Goal: Task Accomplishment & Management: Complete application form

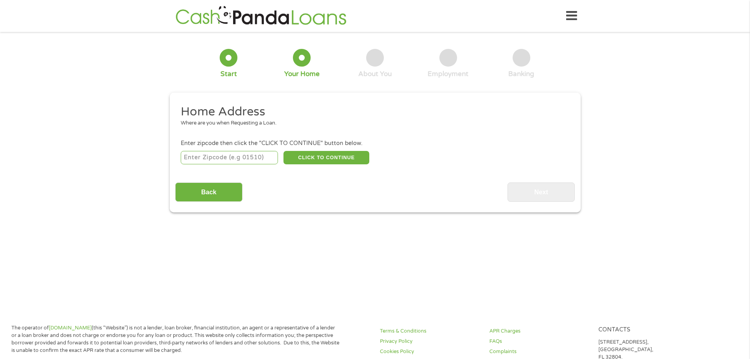
click at [263, 159] on input "number" at bounding box center [229, 157] width 97 height 13
type input "8"
type input "78602"
click at [305, 163] on button "CLICK TO CONTINUE" at bounding box center [326, 157] width 86 height 13
type input "78602"
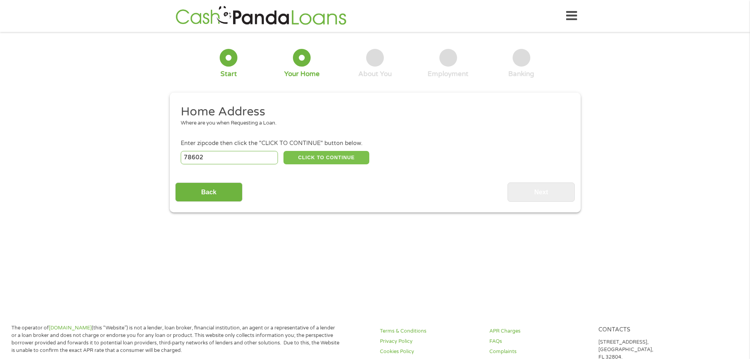
type input "Bastrop"
select select "[US_STATE]"
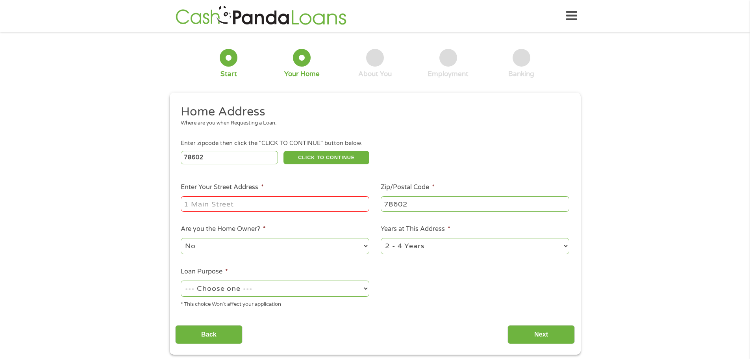
click at [332, 203] on input "Enter Your Street Address *" at bounding box center [275, 203] width 189 height 15
type input "223 Wildcat Dr"
click at [292, 248] on select "No Yes" at bounding box center [275, 246] width 189 height 16
select select "yes"
click at [181, 238] on select "No Yes" at bounding box center [275, 246] width 189 height 16
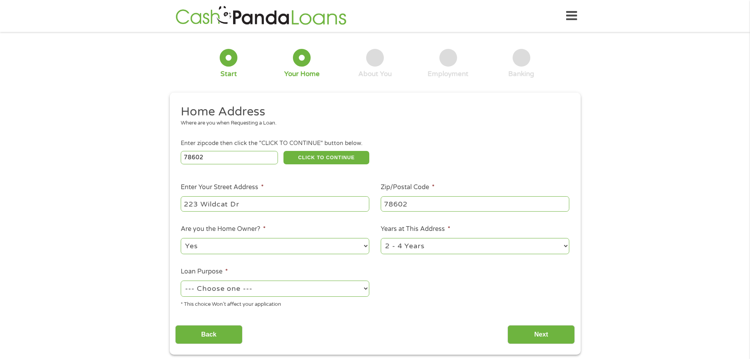
click at [314, 289] on select "--- Choose one --- Pay Bills Debt Consolidation Home Improvement Major Purchase…" at bounding box center [275, 288] width 189 height 16
click at [181, 280] on select "--- Choose one --- Pay Bills Debt Consolidation Home Improvement Major Purchase…" at bounding box center [275, 288] width 189 height 16
click at [262, 283] on select "--- Choose one --- Pay Bills Debt Consolidation Home Improvement Major Purchase…" at bounding box center [275, 288] width 189 height 16
select select "medicalexpenses"
click at [181, 280] on select "--- Choose one --- Pay Bills Debt Consolidation Home Improvement Major Purchase…" at bounding box center [275, 288] width 189 height 16
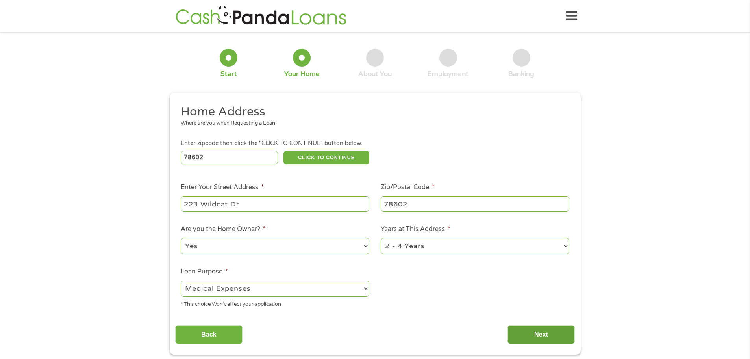
click at [549, 331] on input "Next" at bounding box center [540, 334] width 67 height 19
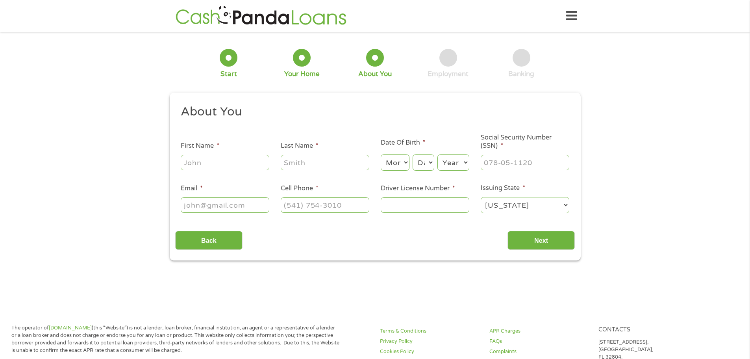
scroll to position [3, 3]
click at [237, 161] on input "First Name *" at bounding box center [225, 162] width 89 height 15
type input "[PERSON_NAME]"
click at [403, 166] on select "Month 1 2 3 4 5 6 7 8 9 10 11 12" at bounding box center [395, 162] width 29 height 16
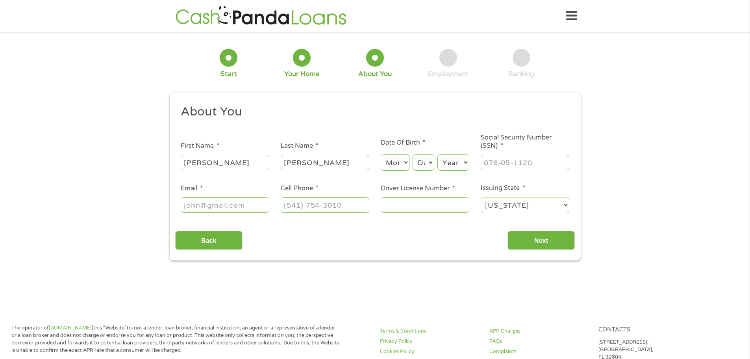
select select "5"
click at [381, 154] on select "Month 1 2 3 4 5 6 7 8 9 10 11 12" at bounding box center [395, 162] width 29 height 16
drag, startPoint x: 429, startPoint y: 160, endPoint x: 438, endPoint y: 180, distance: 21.7
click at [429, 160] on select "Day 1 2 3 4 5 6 7 8 9 10 11 12 13 14 15 16 17 18 19 20 21 22 23 24 25 26 27 28 …" at bounding box center [423, 162] width 21 height 16
select select "29"
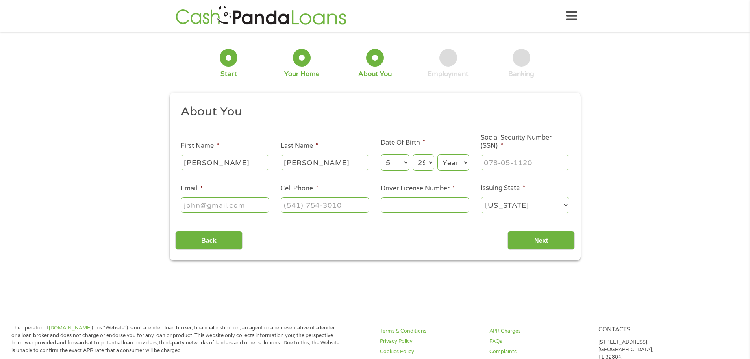
click at [413, 154] on select "Day 1 2 3 4 5 6 7 8 9 10 11 12 13 14 15 16 17 18 19 20 21 22 23 24 25 26 27 28 …" at bounding box center [423, 162] width 21 height 16
click at [457, 157] on select "Year [DATE] 2006 2005 2004 2003 2002 2001 2000 1999 1998 1997 1996 1995 1994 19…" at bounding box center [453, 162] width 32 height 16
select select "1989"
click at [437, 154] on select "Year [DATE] 2006 2005 2004 2003 2002 2001 2000 1999 1998 1997 1996 1995 1994 19…" at bounding box center [453, 162] width 32 height 16
click at [503, 158] on input "___-__-____" at bounding box center [525, 162] width 89 height 15
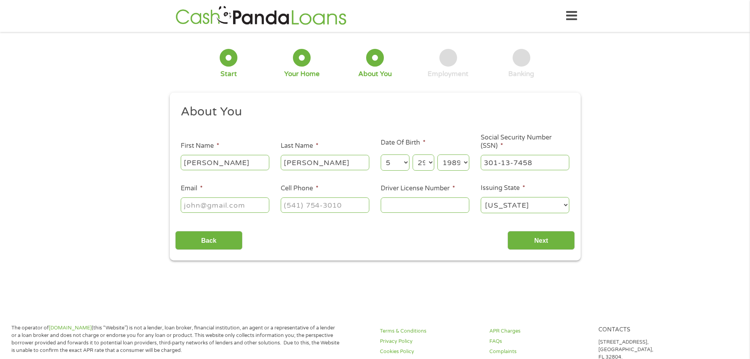
drag, startPoint x: 543, startPoint y: 164, endPoint x: 457, endPoint y: 162, distance: 85.4
click at [459, 164] on ul "About You This field is hidden when viewing the form Title * --- Choose one ---…" at bounding box center [375, 162] width 400 height 116
type input "601-13-7458"
click at [581, 143] on div "1 Start 2 Your Home 3 About You 4 Employment 5 Banking 6 This field is hidden w…" at bounding box center [375, 148] width 425 height 223
click at [240, 200] on input "Email *" at bounding box center [225, 204] width 89 height 15
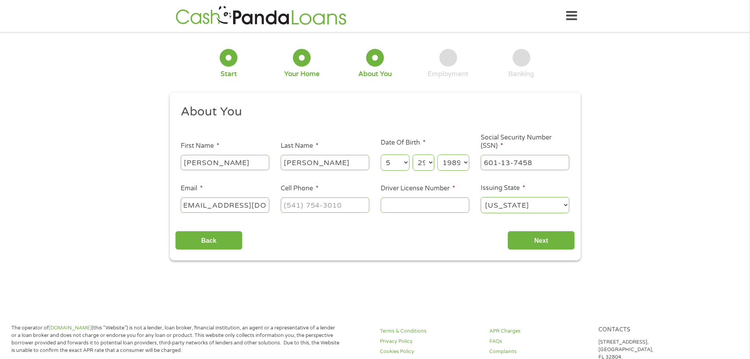
scroll to position [0, 17]
type input "[EMAIL_ADDRESS][DOMAIN_NAME]"
type input "[PHONE_NUMBER]"
type input "922024685"
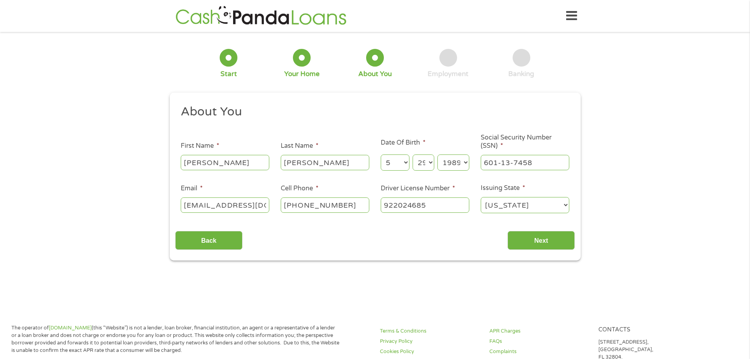
click at [476, 220] on ul "About You This field is hidden when viewing the form Title * --- Choose one ---…" at bounding box center [375, 162] width 400 height 116
click at [513, 235] on input "Next" at bounding box center [540, 240] width 67 height 19
click at [521, 240] on input "Next" at bounding box center [540, 240] width 67 height 19
click at [534, 240] on input "Next" at bounding box center [540, 240] width 67 height 19
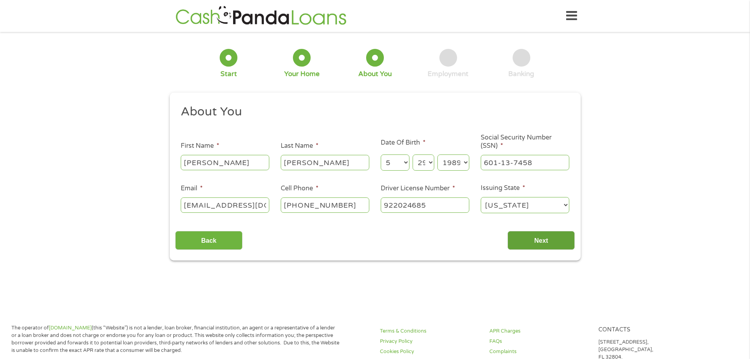
click at [534, 240] on input "Next" at bounding box center [540, 240] width 67 height 19
click at [533, 241] on input "Next" at bounding box center [540, 240] width 67 height 19
click at [532, 242] on input "Next" at bounding box center [540, 240] width 67 height 19
drag, startPoint x: 449, startPoint y: 207, endPoint x: 464, endPoint y: 210, distance: 14.8
click at [449, 207] on input "922024685" at bounding box center [425, 204] width 89 height 15
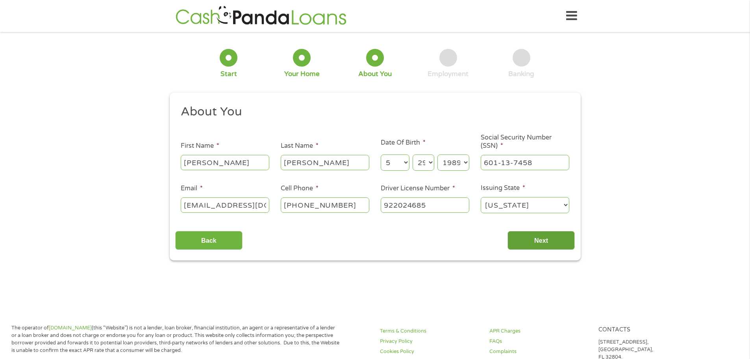
click at [530, 234] on input "Next" at bounding box center [540, 240] width 67 height 19
click at [232, 242] on input "Back" at bounding box center [208, 240] width 67 height 19
click at [541, 243] on input "Next" at bounding box center [540, 240] width 67 height 19
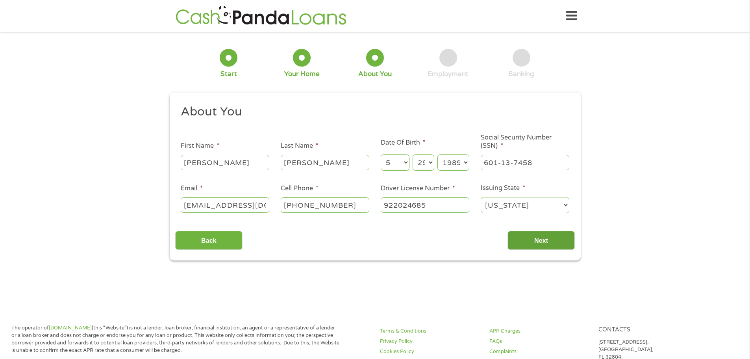
click at [540, 242] on input "Next" at bounding box center [540, 240] width 67 height 19
click at [539, 241] on input "Next" at bounding box center [540, 240] width 67 height 19
click at [538, 240] on input "Next" at bounding box center [540, 240] width 67 height 19
click at [537, 239] on input "Next" at bounding box center [540, 240] width 67 height 19
click at [530, 238] on input "Next" at bounding box center [540, 240] width 67 height 19
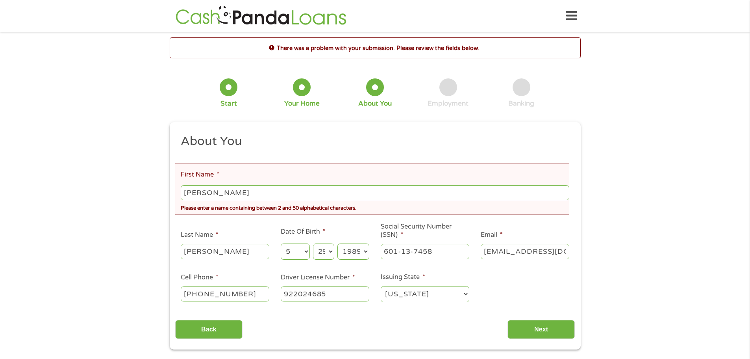
scroll to position [3, 3]
click at [263, 192] on input "[PERSON_NAME]" at bounding box center [375, 192] width 388 height 15
click at [205, 191] on input "[PERSON_NAME]" at bounding box center [375, 192] width 388 height 15
click at [113, 212] on div "There was a problem with your submission. Please review the fields below. 1 Sta…" at bounding box center [375, 193] width 750 height 312
click at [540, 326] on input "Next" at bounding box center [540, 329] width 67 height 19
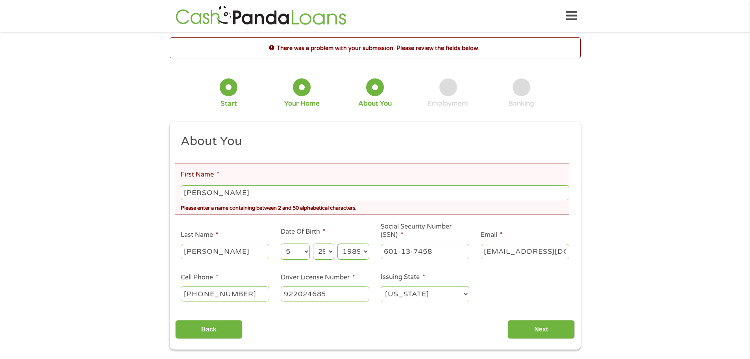
drag, startPoint x: 499, startPoint y: 277, endPoint x: 502, endPoint y: 280, distance: 4.5
click at [499, 277] on ul "About You This field is hidden when viewing the form Title * --- Choose one ---…" at bounding box center [375, 221] width 400 height 176
click at [246, 191] on input "[PERSON_NAME]" at bounding box center [375, 192] width 388 height 15
click at [206, 196] on input "[PERSON_NAME]" at bounding box center [375, 192] width 388 height 15
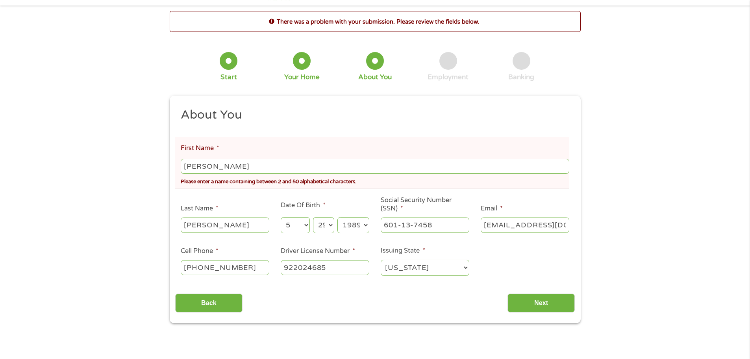
click at [544, 274] on ul "About You This field is hidden when viewing the form Title * --- Choose one ---…" at bounding box center [375, 195] width 400 height 176
click at [539, 292] on div "Back Next" at bounding box center [375, 299] width 400 height 25
click at [527, 310] on input "Next" at bounding box center [540, 302] width 67 height 19
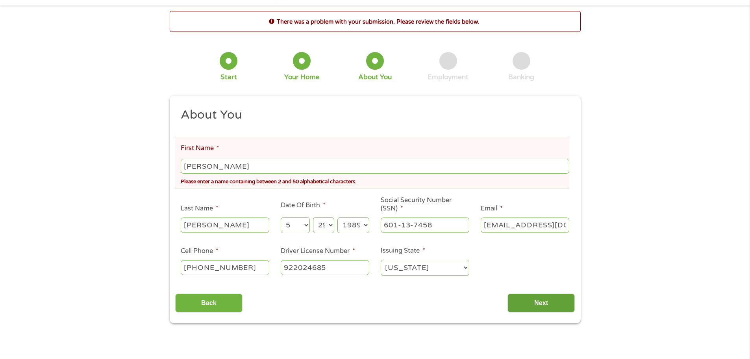
click at [527, 310] on input "Next" at bounding box center [540, 302] width 67 height 19
drag, startPoint x: 527, startPoint y: 310, endPoint x: 519, endPoint y: 305, distance: 9.0
click at [526, 309] on input "Next" at bounding box center [540, 302] width 67 height 19
click at [205, 168] on input "[PERSON_NAME]" at bounding box center [375, 166] width 388 height 15
click at [523, 299] on input "Next" at bounding box center [540, 302] width 67 height 19
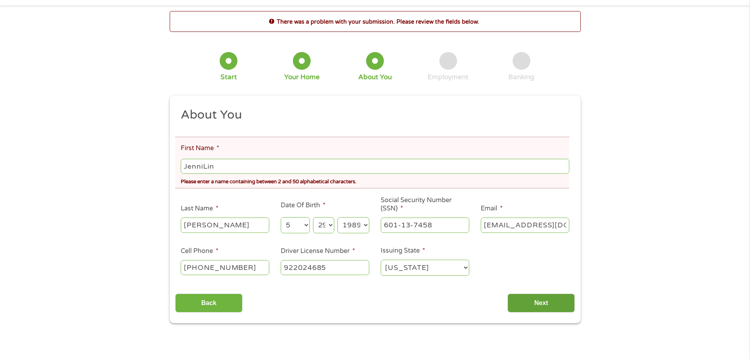
click at [523, 299] on input "Next" at bounding box center [540, 302] width 67 height 19
click at [202, 165] on input "JenniLin" at bounding box center [375, 166] width 388 height 15
click at [205, 167] on input "JenniLin" at bounding box center [375, 166] width 388 height 15
drag, startPoint x: 203, startPoint y: 167, endPoint x: 244, endPoint y: 174, distance: 41.8
click at [203, 168] on input "JenniLin" at bounding box center [375, 166] width 388 height 15
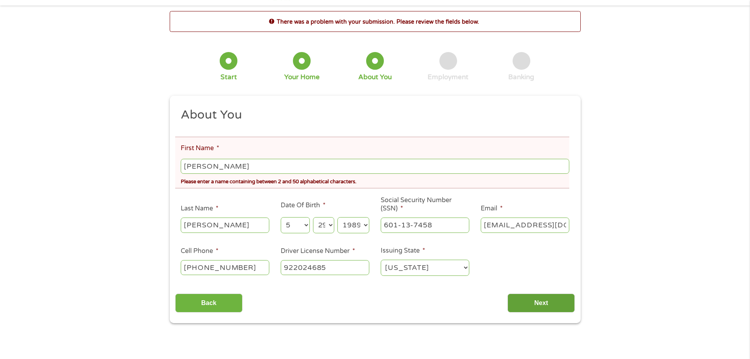
type input "[PERSON_NAME]"
click at [511, 295] on input "Next" at bounding box center [540, 302] width 67 height 19
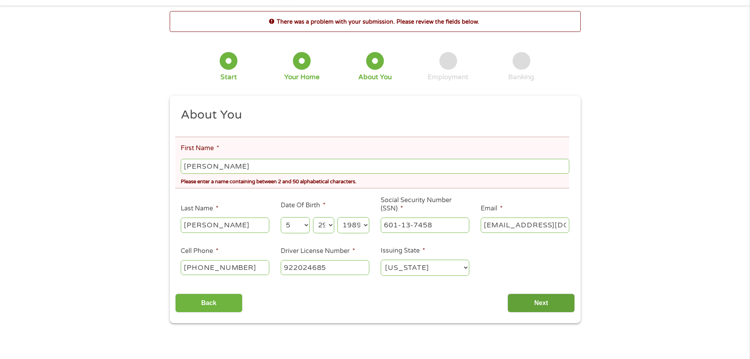
click at [511, 295] on input "Next" at bounding box center [540, 302] width 67 height 19
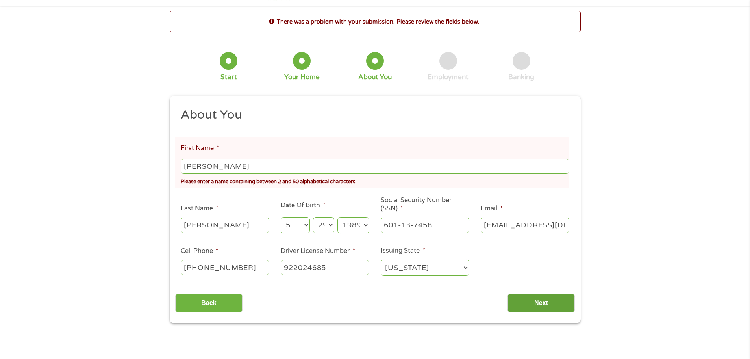
click at [511, 295] on input "Next" at bounding box center [540, 302] width 67 height 19
click at [510, 295] on input "Next" at bounding box center [540, 302] width 67 height 19
drag, startPoint x: 344, startPoint y: 273, endPoint x: 349, endPoint y: 273, distance: 4.7
click at [345, 273] on input "922024685" at bounding box center [325, 267] width 89 height 15
drag, startPoint x: 402, startPoint y: 302, endPoint x: 351, endPoint y: 259, distance: 66.5
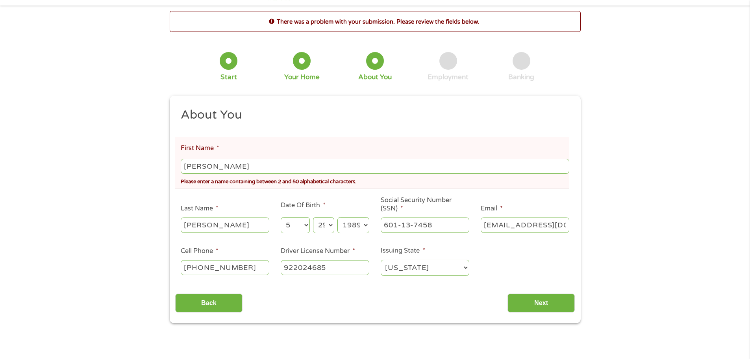
click at [402, 301] on div "Back Next" at bounding box center [375, 299] width 400 height 25
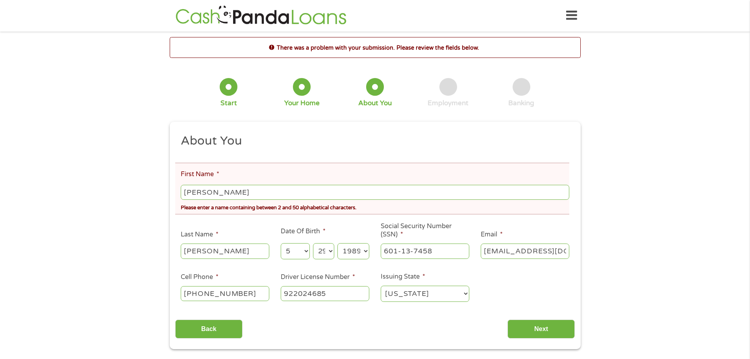
scroll to position [0, 0]
click at [205, 197] on input "[PERSON_NAME]" at bounding box center [375, 192] width 388 height 15
type input "[PERSON_NAME]"
click at [148, 203] on div "There was a problem with your submission. Please review the fields below. 1 Sta…" at bounding box center [375, 193] width 750 height 312
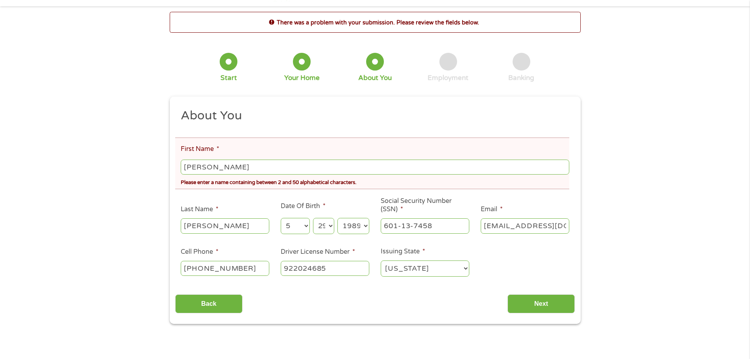
scroll to position [26, 0]
click at [519, 301] on input "Next" at bounding box center [540, 302] width 67 height 19
drag, startPoint x: 509, startPoint y: 303, endPoint x: 481, endPoint y: 290, distance: 30.6
click at [508, 303] on input "Next" at bounding box center [540, 302] width 67 height 19
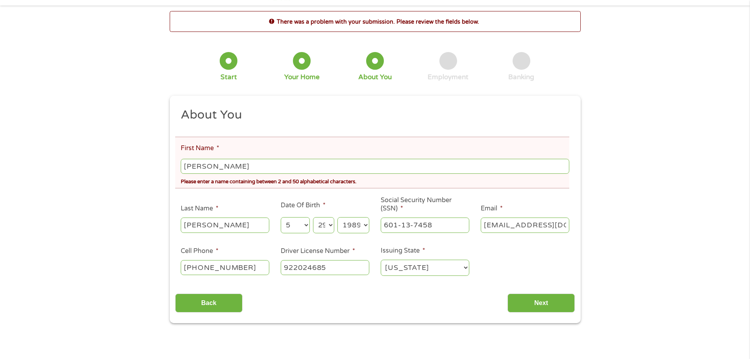
drag, startPoint x: 342, startPoint y: 264, endPoint x: 344, endPoint y: 255, distance: 8.3
click at [344, 264] on input "922024685" at bounding box center [325, 267] width 89 height 15
click at [615, 253] on div "There was a problem with your submission. Please review the fields below. 1 Sta…" at bounding box center [375, 167] width 750 height 312
click at [600, 130] on div "There was a problem with your submission. Please review the fields below. 1 Sta…" at bounding box center [375, 167] width 750 height 312
drag, startPoint x: 600, startPoint y: 130, endPoint x: 585, endPoint y: 98, distance: 34.7
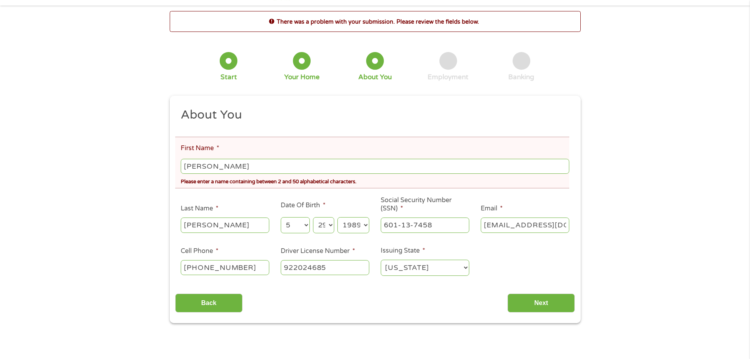
click at [583, 97] on div "There was a problem with your submission. Please review the fields below. 1 Sta…" at bounding box center [375, 167] width 425 height 312
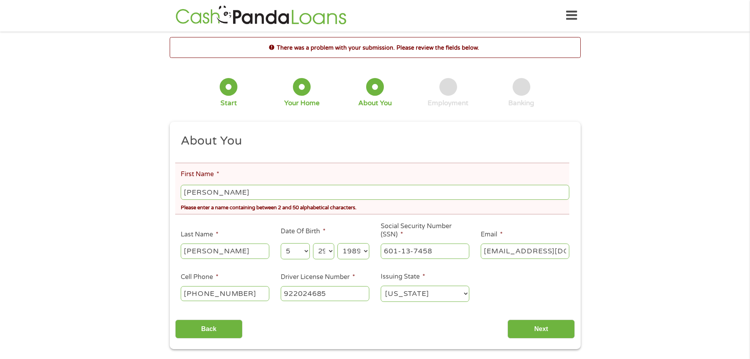
scroll to position [0, 0]
click at [206, 194] on input "[PERSON_NAME]" at bounding box center [375, 192] width 388 height 15
type input "Jenni"
click at [156, 233] on div "There was a problem with your submission. Please review the fields below. 1 Sta…" at bounding box center [375, 193] width 750 height 312
click at [523, 327] on input "Next" at bounding box center [540, 329] width 67 height 19
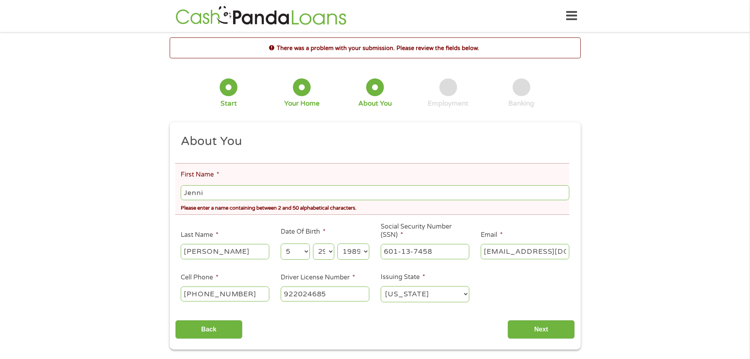
click at [319, 290] on input "922024685" at bounding box center [325, 293] width 89 height 15
click at [117, 220] on div "There was a problem with your submission. Please review the fields below. 1 Sta…" at bounding box center [375, 193] width 750 height 312
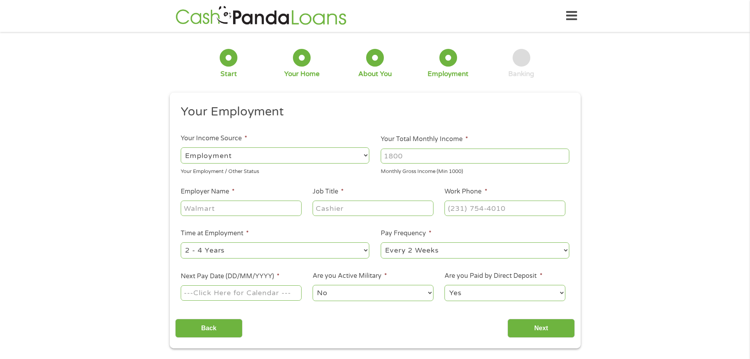
scroll to position [3, 3]
click at [403, 155] on input "Your Total Monthly Income *" at bounding box center [475, 155] width 189 height 15
type input "4500"
click at [224, 209] on input "Employer Name *" at bounding box center [241, 207] width 120 height 15
type input "Bluethread Services"
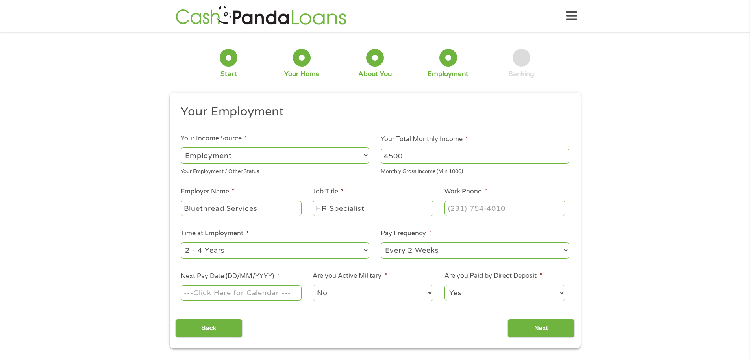
type input "HR Specialist"
type input "[PHONE_NUMBER]"
click at [438, 252] on select "--- Choose one --- Every 2 Weeks Every Week Monthly Semi-Monthly" at bounding box center [475, 250] width 189 height 16
select select "weekly"
click at [381, 242] on select "--- Choose one --- Every 2 Weeks Every Week Monthly Semi-Monthly" at bounding box center [475, 250] width 189 height 16
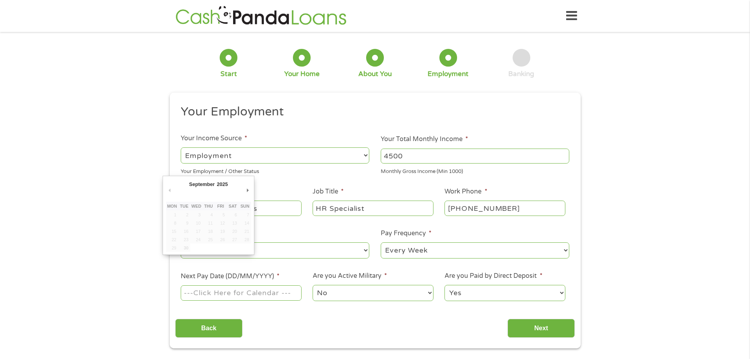
drag, startPoint x: 242, startPoint y: 290, endPoint x: 255, endPoint y: 296, distance: 13.9
click at [242, 290] on input "Next Pay Date (DD/MM/YYYY) *" at bounding box center [241, 292] width 120 height 15
type input "[DATE]"
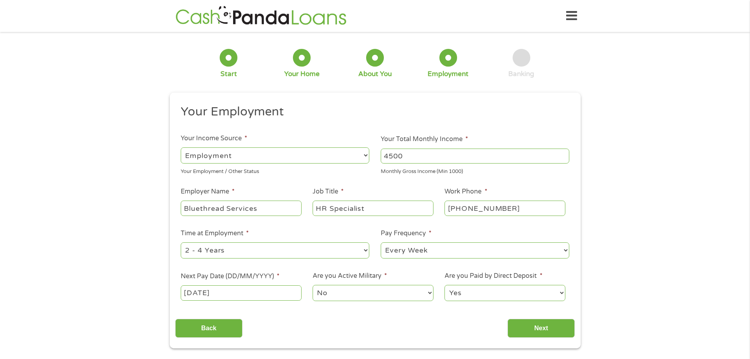
click at [377, 288] on select "No Yes" at bounding box center [373, 293] width 120 height 16
click at [399, 292] on select "No Yes" at bounding box center [373, 293] width 120 height 16
click at [515, 324] on input "Next" at bounding box center [540, 327] width 67 height 19
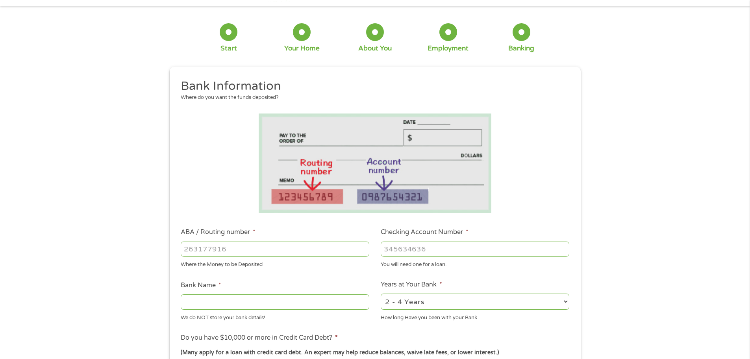
scroll to position [26, 0]
click at [296, 246] on input "ABA / Routing number *" at bounding box center [275, 247] width 189 height 15
type input "302075830"
type input "PUBLIC SERVICE EMPLOYEES CR UNION"
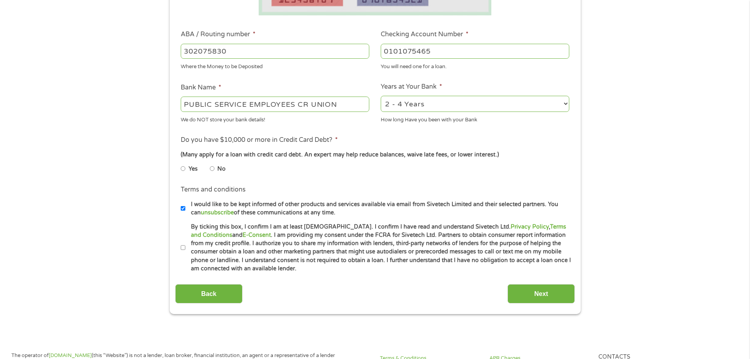
type input "0101075465"
click at [450, 109] on select "2 - 4 Years 6 - 12 Months 1 - 2 Years Over 4 Years" at bounding box center [475, 104] width 189 height 16
select select "60months"
click at [381, 96] on select "2 - 4 Years 6 - 12 Months 1 - 2 Years Over 4 Years" at bounding box center [475, 104] width 189 height 16
click at [317, 212] on label "I would like to be kept informed of other products and services available via e…" at bounding box center [378, 208] width 386 height 17
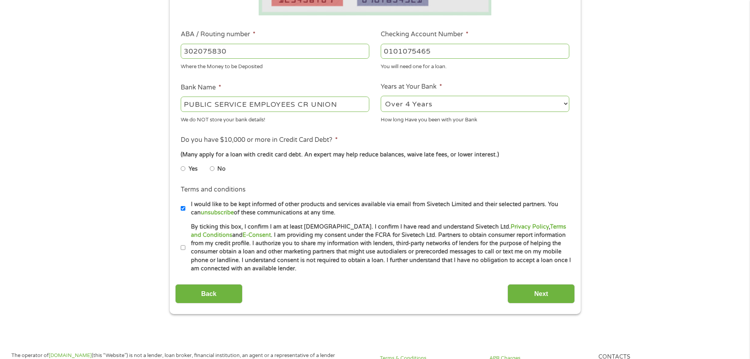
click at [185, 212] on input "I would like to be kept informed of other products and services available via e…" at bounding box center [183, 208] width 5 height 13
checkbox input "false"
click at [213, 168] on input "No" at bounding box center [212, 168] width 5 height 13
radio input "true"
click at [184, 206] on input "I would like to be kept informed of other products and services available via e…" at bounding box center [183, 208] width 5 height 13
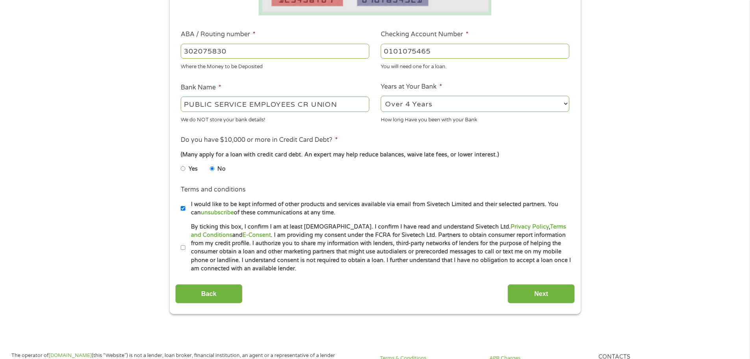
click at [181, 208] on input "I would like to be kept informed of other products and services available via e…" at bounding box center [183, 208] width 5 height 13
click at [183, 209] on input "I would like to be kept informed of other products and services available via e…" at bounding box center [183, 208] width 5 height 13
checkbox input "true"
click at [184, 245] on input "By ticking this box, I confirm I am at least [DEMOGRAPHIC_DATA]. I confirm I ha…" at bounding box center [183, 247] width 5 height 13
checkbox input "true"
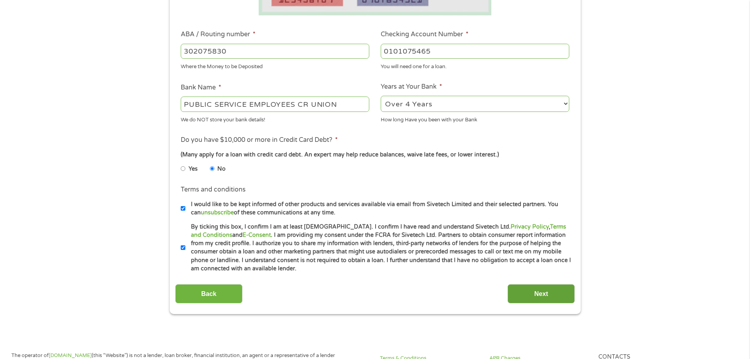
click at [548, 297] on input "Next" at bounding box center [540, 293] width 67 height 19
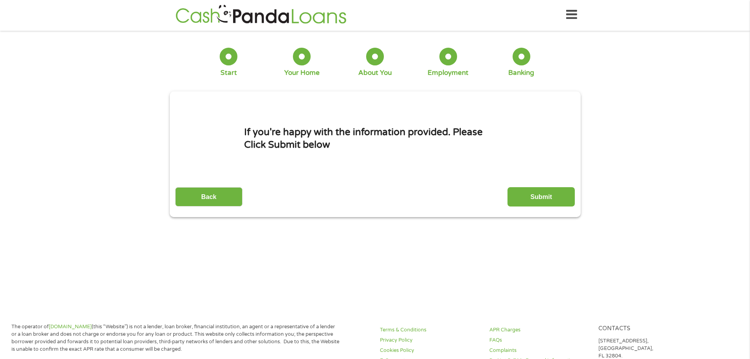
scroll to position [0, 0]
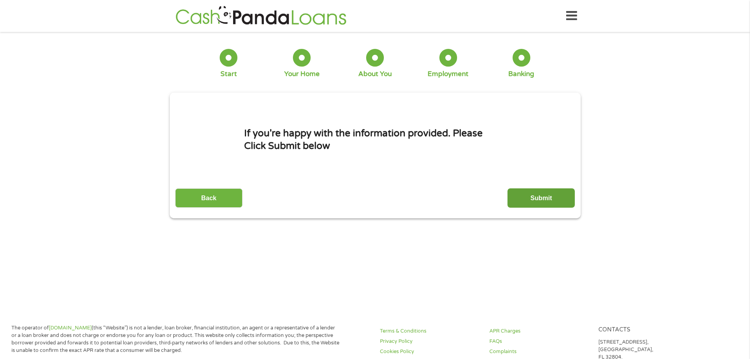
click at [527, 198] on input "Submit" at bounding box center [540, 197] width 67 height 19
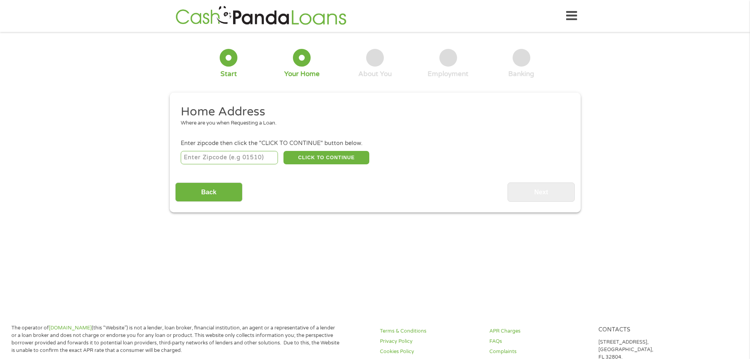
click at [244, 157] on input "number" at bounding box center [229, 157] width 97 height 13
click at [209, 192] on input "Back" at bounding box center [208, 191] width 67 height 19
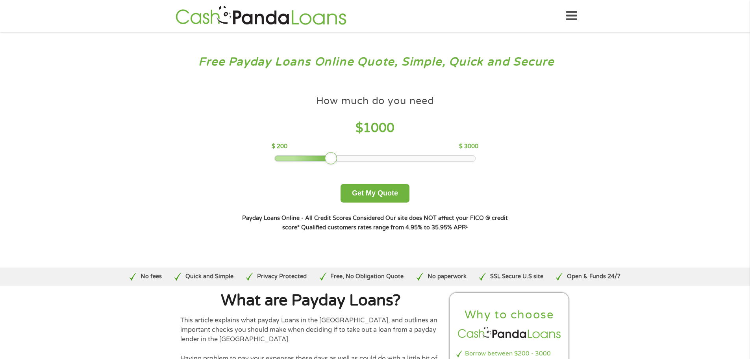
drag, startPoint x: 39, startPoint y: 1, endPoint x: 23, endPoint y: 148, distance: 148.1
click at [22, 152] on div "Free Payday Loans Online Quote, Simple, Quick and Secure How much do you need? …" at bounding box center [375, 149] width 750 height 235
